Goal: Task Accomplishment & Management: Manage account settings

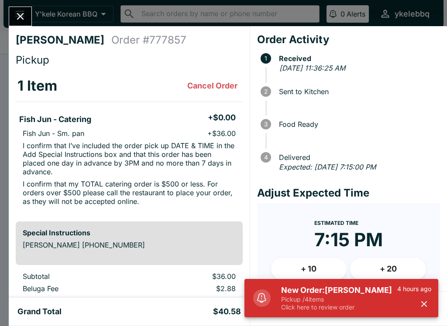
click at [385, 297] on p "Pickup / 4 items" at bounding box center [339, 300] width 116 height 8
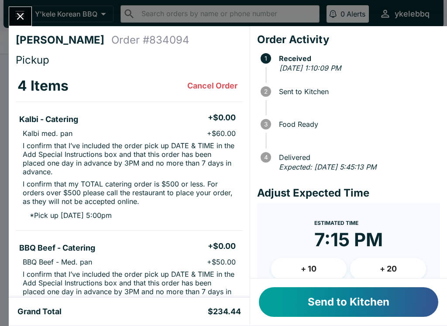
click at [377, 286] on div "Send to Kitchen" at bounding box center [348, 302] width 197 height 47
click at [390, 303] on button "Send to Kitchen" at bounding box center [348, 303] width 179 height 30
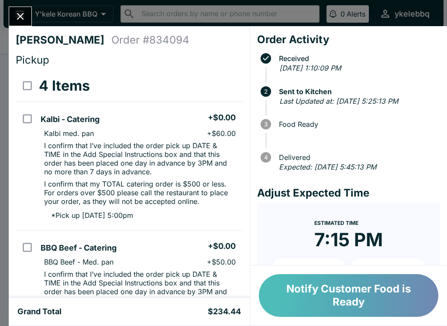
click at [385, 290] on button "Notify Customer Food is Ready" at bounding box center [348, 296] width 179 height 43
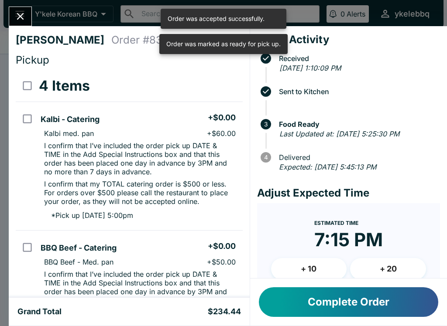
click at [17, 7] on button "Close" at bounding box center [20, 16] width 22 height 19
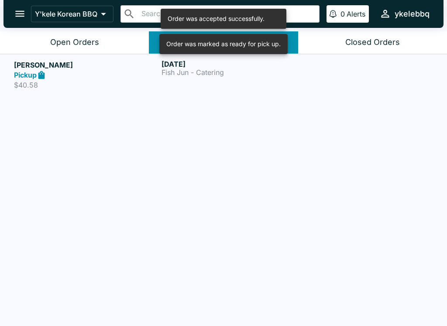
click at [151, 75] on div "Pickup" at bounding box center [86, 75] width 144 height 10
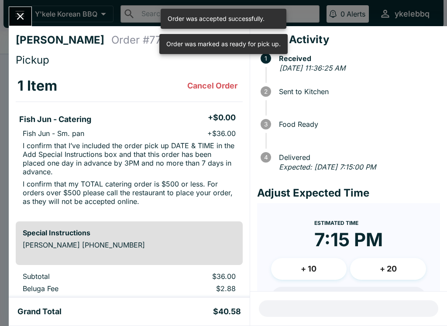
click at [6, 14] on div "[PERSON_NAME] Order # 777857 Pickup 1 Item Cancel Order Fish Jun - Catering + $…" at bounding box center [223, 163] width 447 height 326
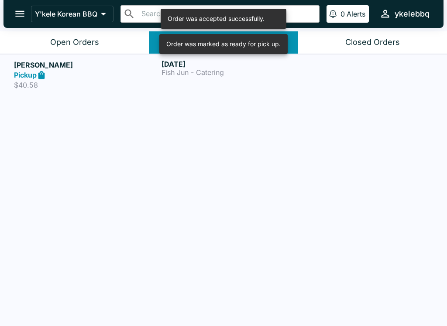
click at [105, 35] on button "Open Orders" at bounding box center [74, 42] width 149 height 22
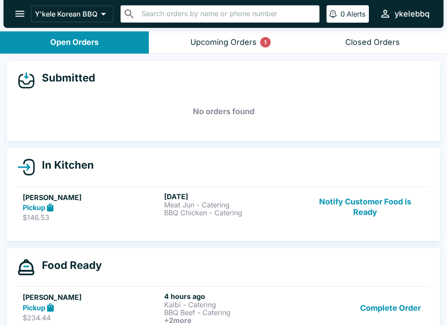
click at [41, 207] on strong "Pickup" at bounding box center [34, 207] width 23 height 9
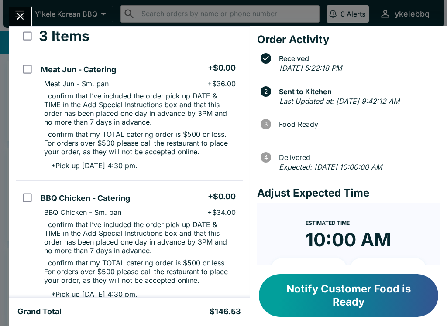
scroll to position [10, 0]
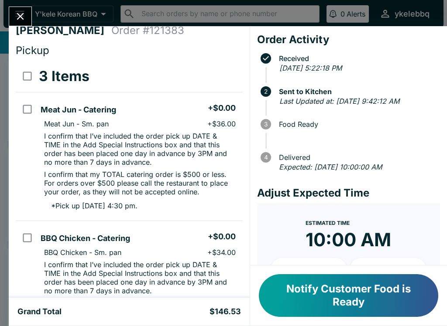
click at [15, 13] on icon "Close" at bounding box center [20, 16] width 12 height 12
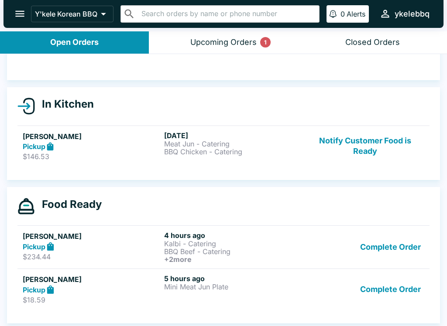
click at [376, 297] on button "Complete Order" at bounding box center [391, 290] width 68 height 30
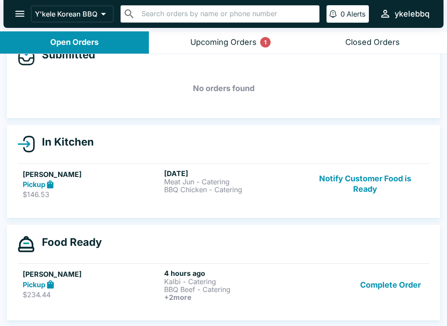
scroll to position [23, 0]
click at [395, 282] on button "Complete Order" at bounding box center [391, 285] width 68 height 32
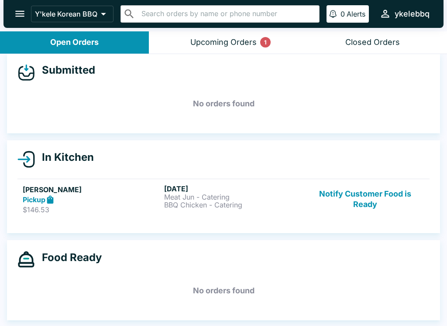
scroll to position [8, 0]
